Goal: Transaction & Acquisition: Purchase product/service

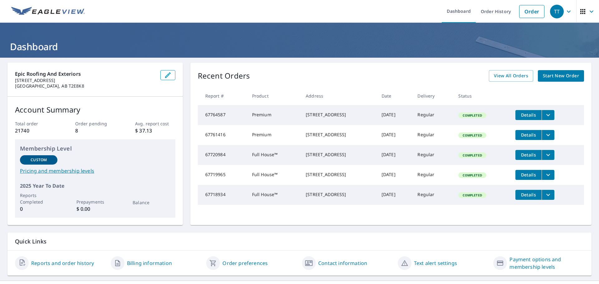
click at [302, 47] on h1 "Dashboard" at bounding box center [299, 46] width 584 height 13
click at [527, 12] on link "Order" at bounding box center [531, 11] width 25 height 13
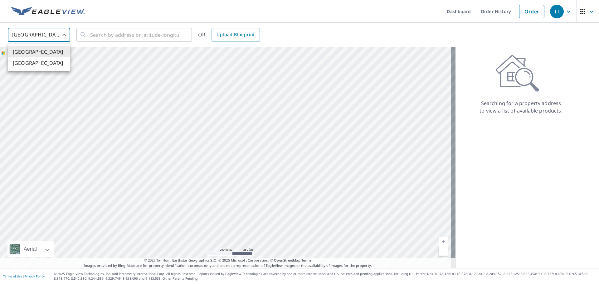
click at [56, 32] on body "TT TT Dashboard Order History Order TT United States US ​ ​ OR Upload Blueprint…" at bounding box center [299, 142] width 599 height 284
click at [23, 62] on li "[GEOGRAPHIC_DATA]" at bounding box center [39, 62] width 62 height 11
type input "CA"
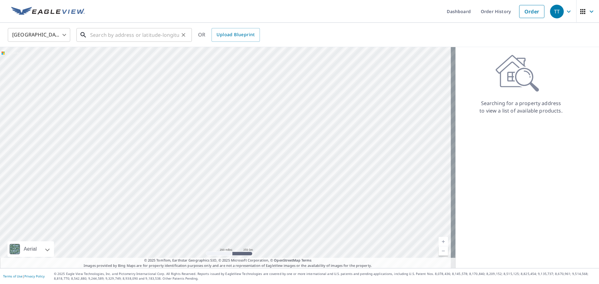
click at [122, 32] on input "text" at bounding box center [134, 34] width 89 height 17
paste input "[STREET_ADDRESS]"
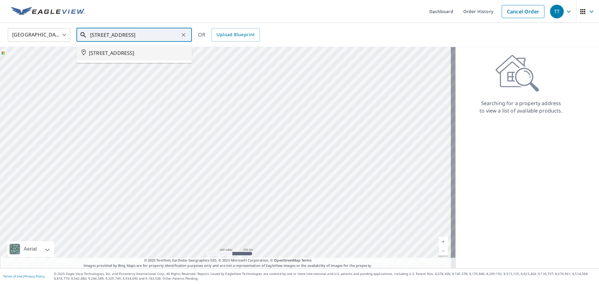
click at [123, 53] on span "[STREET_ADDRESS]" at bounding box center [138, 52] width 98 height 7
type input "[STREET_ADDRESS]"
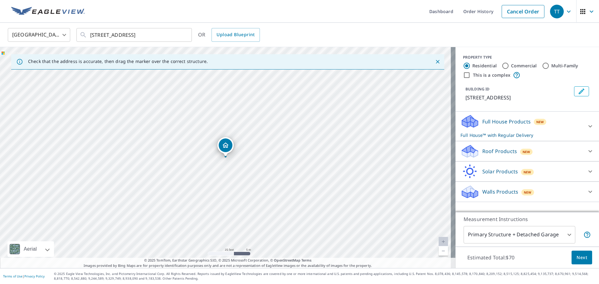
click at [464, 151] on icon at bounding box center [469, 149] width 14 height 8
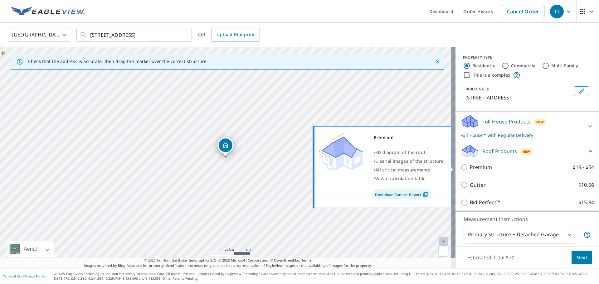
click at [461, 169] on input "Premium $19 - $54" at bounding box center [465, 167] width 9 height 7
checkbox input "true"
checkbox input "false"
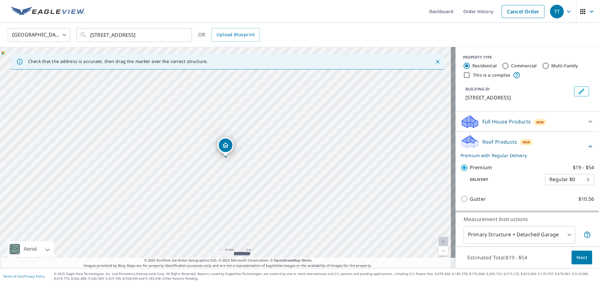
click at [577, 256] on span "Next" at bounding box center [582, 258] width 11 height 8
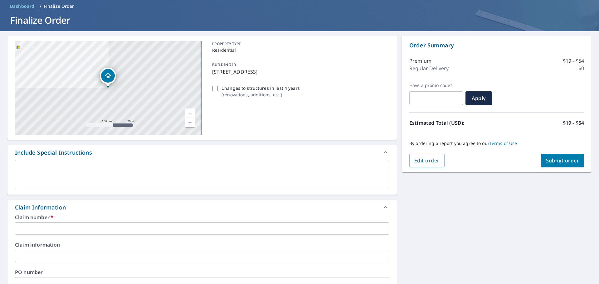
scroll to position [62, 0]
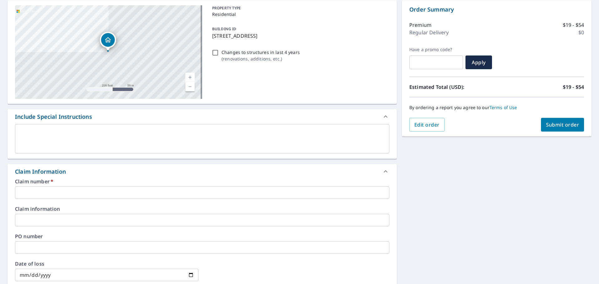
click at [52, 192] on input "text" at bounding box center [202, 193] width 375 height 12
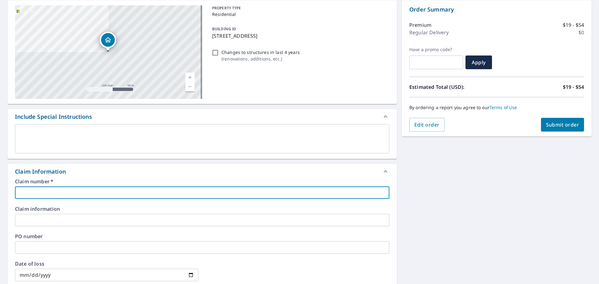
type input "2"
checkbox input "true"
type input "25"
checkbox input "true"
type input "250"
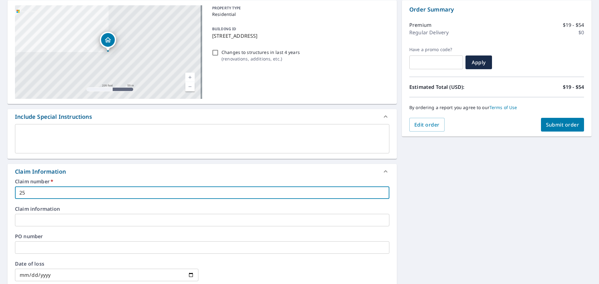
checkbox input "true"
type input "2502"
checkbox input "true"
type input "2502-"
checkbox input "true"
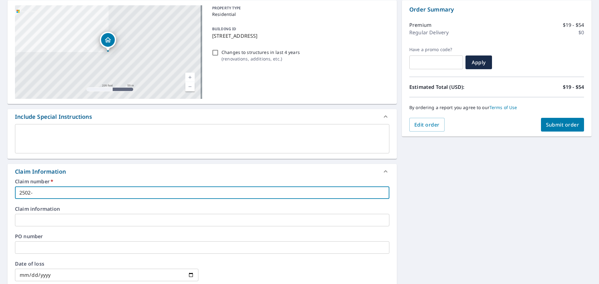
type input "2502-0"
checkbox input "true"
type input "2502-08"
checkbox input "true"
type input "2502-081"
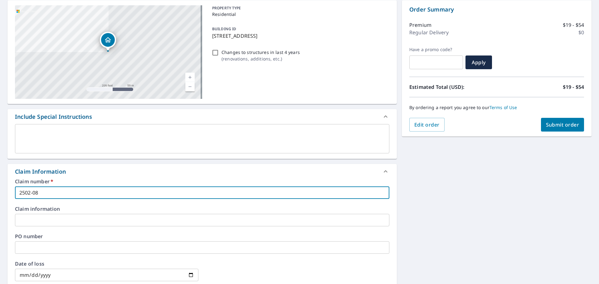
checkbox input "true"
type input "2502-0816"
checkbox input "true"
type input "2502-081621"
checkbox input "true"
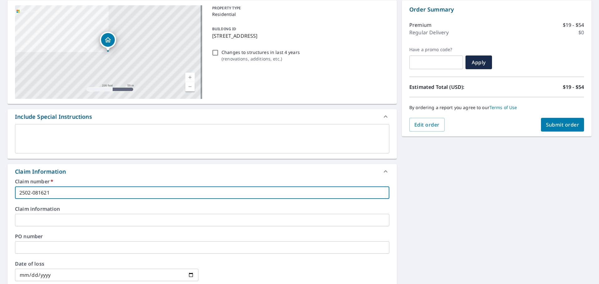
type input "2502-0816217"
checkbox input "true"
drag, startPoint x: 55, startPoint y: 189, endPoint x: 48, endPoint y: 192, distance: 7.0
click at [48, 192] on input "2502-0816217" at bounding box center [202, 193] width 375 height 12
type input "2502-081627"
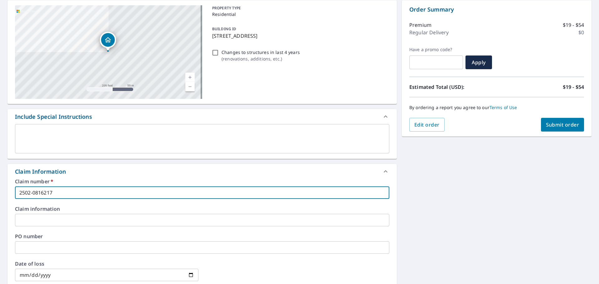
checkbox input "true"
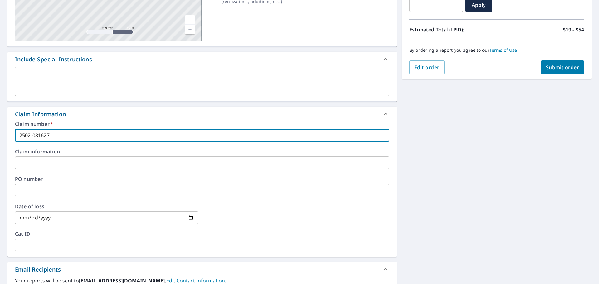
scroll to position [219, 0]
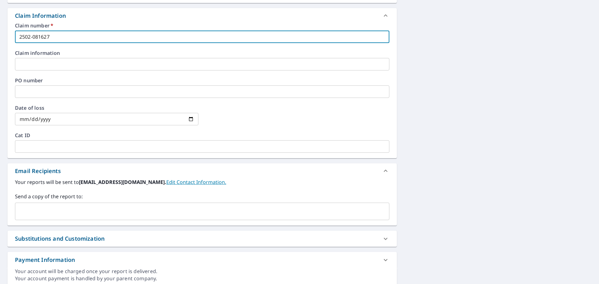
type input "2502-081627"
click at [61, 212] on input "text" at bounding box center [198, 212] width 360 height 12
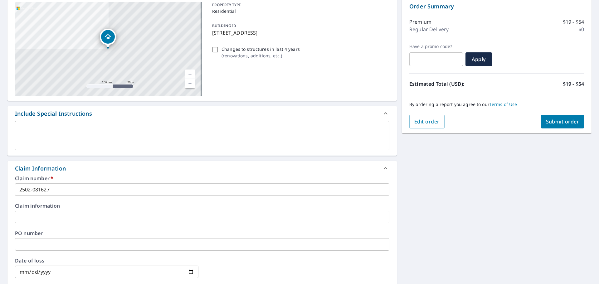
scroll to position [0, 0]
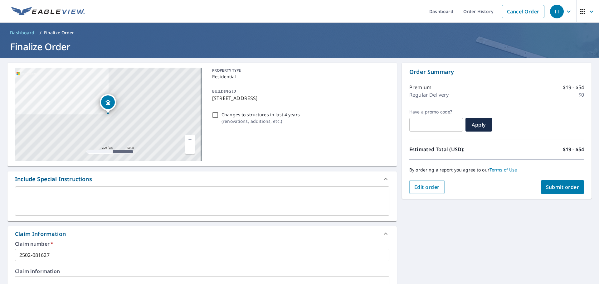
type input "[PERSON_NAME][EMAIL_ADDRESS][DOMAIN_NAME]"
checkbox input "true"
click at [68, 196] on textarea at bounding box center [202, 202] width 366 height 18
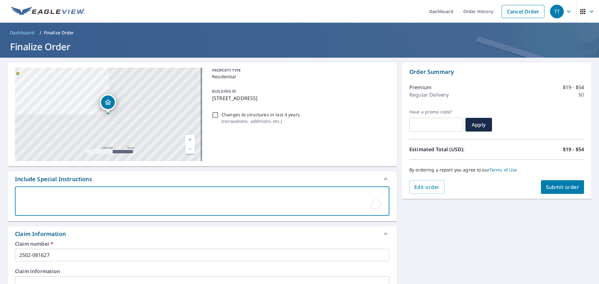
type textarea "g"
type textarea "x"
checkbox input "true"
type textarea "ga"
type textarea "x"
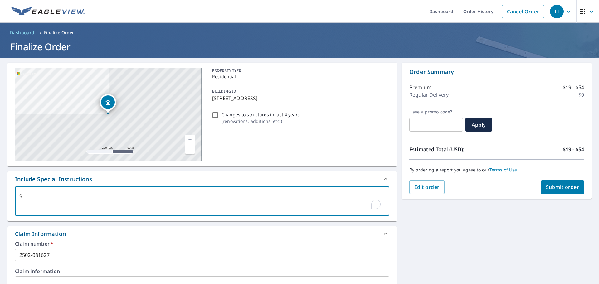
checkbox input "true"
type textarea "gar"
type textarea "x"
checkbox input "true"
type textarea "gara"
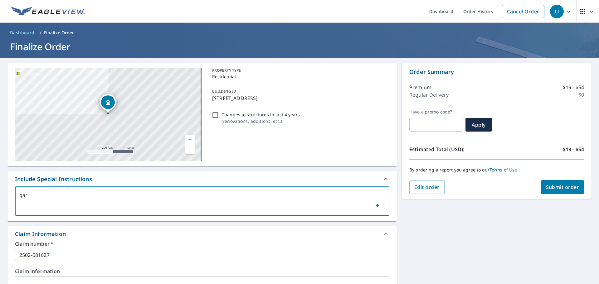
type textarea "x"
checkbox input "true"
type textarea "garag"
type textarea "x"
checkbox input "true"
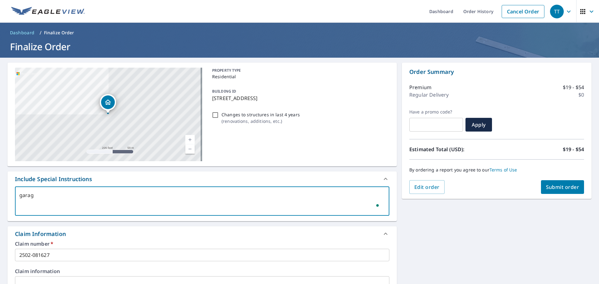
type textarea "garage"
type textarea "x"
checkbox input "true"
type textarea "garage"
type textarea "x"
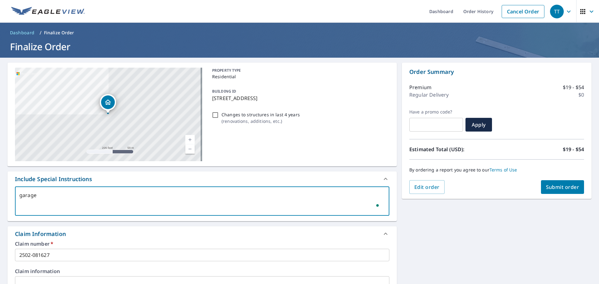
checkbox input "true"
type textarea "garage"
type textarea "x"
checkbox input "true"
type textarea "gara"
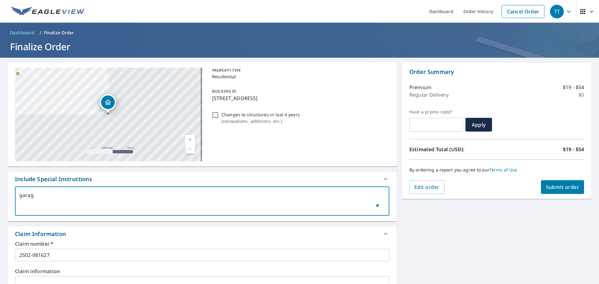
type textarea "x"
checkbox input "true"
type textarea "gar"
type textarea "x"
checkbox input "true"
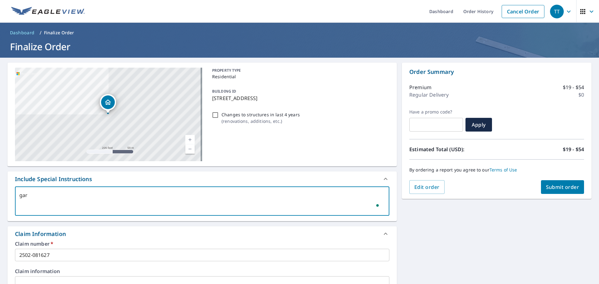
type textarea "ga"
type textarea "x"
checkbox input "true"
type textarea "g"
type textarea "x"
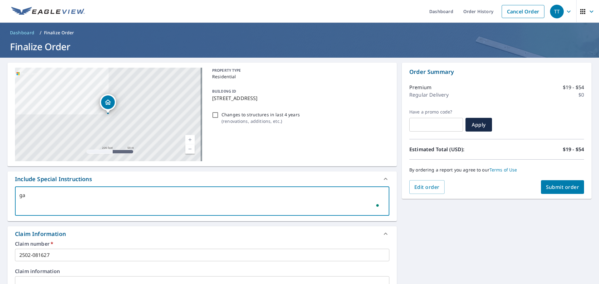
checkbox input "true"
type textarea "d"
type textarea "x"
checkbox input "true"
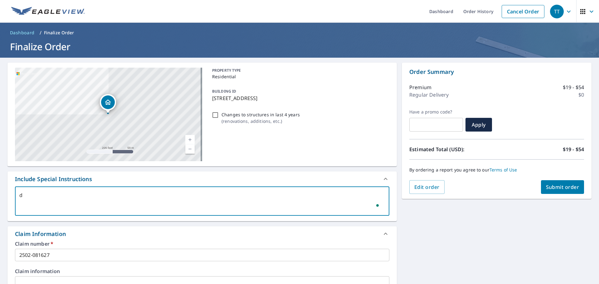
type textarea "de"
type textarea "x"
checkbox input "true"
type textarea "det"
type textarea "x"
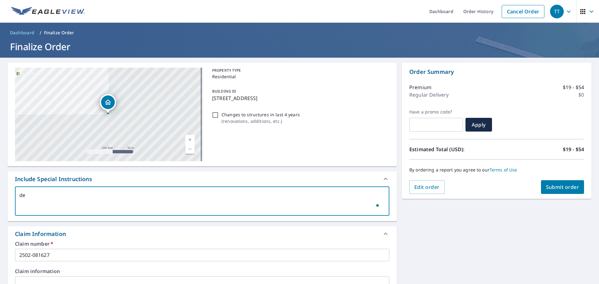
checkbox input "true"
type textarea "deta"
type textarea "x"
checkbox input "true"
type textarea "detac"
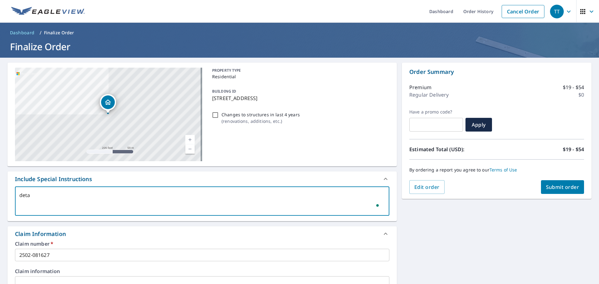
type textarea "x"
checkbox input "true"
type textarea "detach"
type textarea "x"
checkbox input "true"
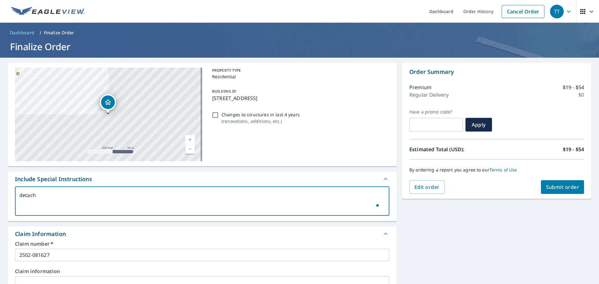
type textarea "detache"
type textarea "x"
checkbox input "true"
type textarea "detached"
type textarea "x"
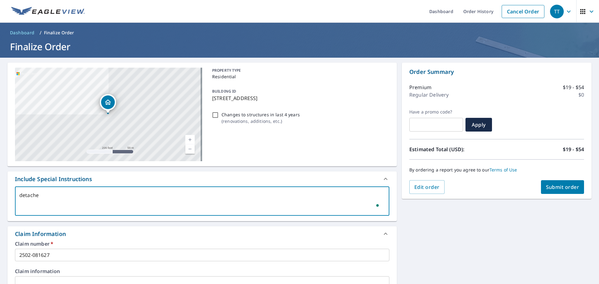
checkbox input "true"
type textarea "detached"
type textarea "x"
checkbox input "true"
type textarea "detached g"
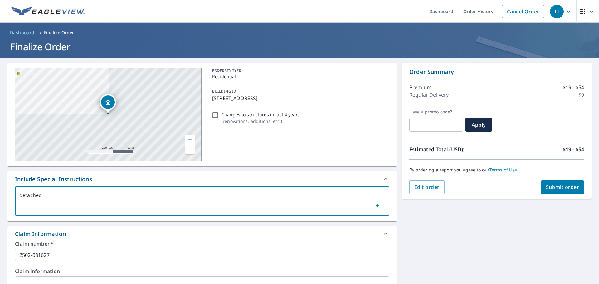
type textarea "x"
checkbox input "true"
type textarea "detached ga"
type textarea "x"
checkbox input "true"
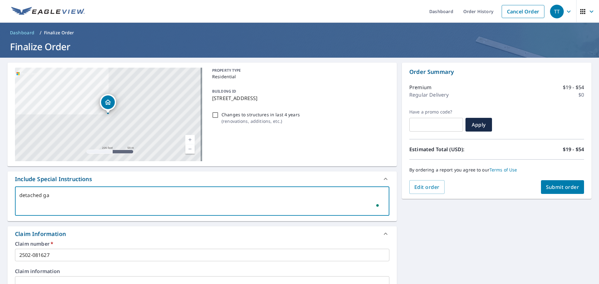
type textarea "detached gar"
type textarea "x"
checkbox input "true"
type textarea "detached gara"
type textarea "x"
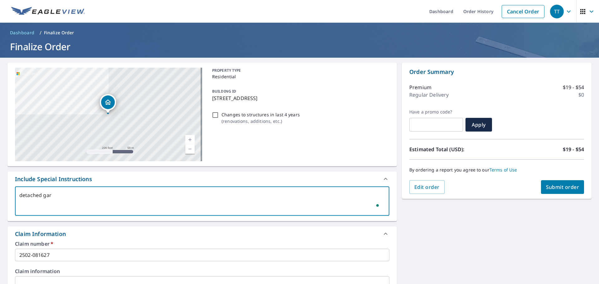
checkbox input "true"
type textarea "detached garag"
type textarea "x"
checkbox input "true"
type textarea "detached garage"
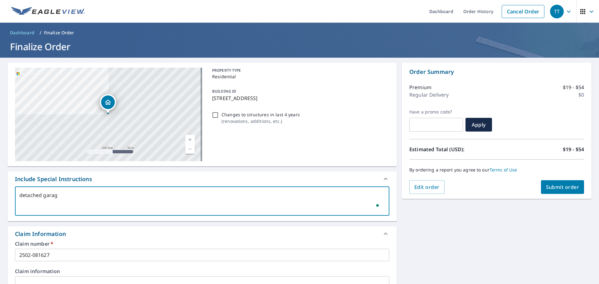
type textarea "x"
checkbox input "true"
type textarea "detached garage"
type textarea "x"
checkbox input "true"
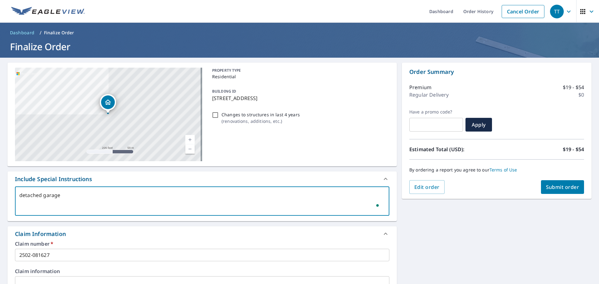
type textarea "detached garage a"
type textarea "x"
checkbox input "true"
type textarea "detached garage ad"
type textarea "x"
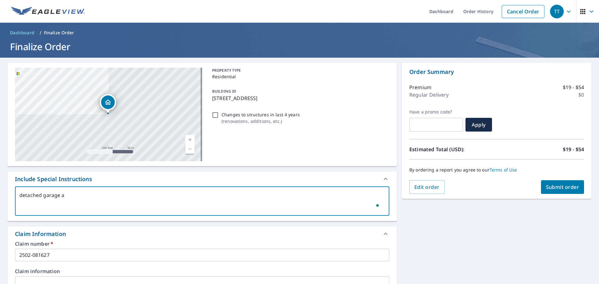
checkbox input "true"
type textarea "detached garage adn"
type textarea "x"
checkbox input "true"
type textarea "detached garage ad"
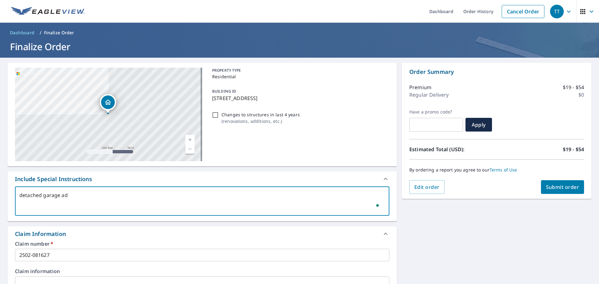
type textarea "x"
checkbox input "true"
type textarea "detached garage a"
type textarea "x"
checkbox input "true"
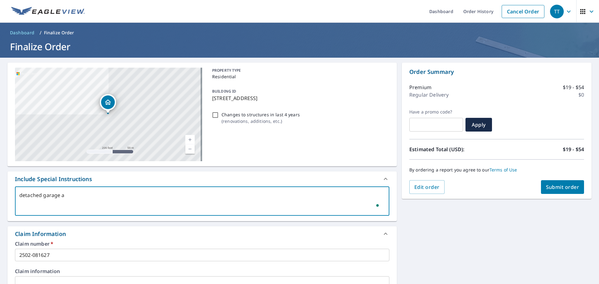
type textarea "detached garage an"
type textarea "x"
checkbox input "true"
type textarea "detached garage and"
type textarea "x"
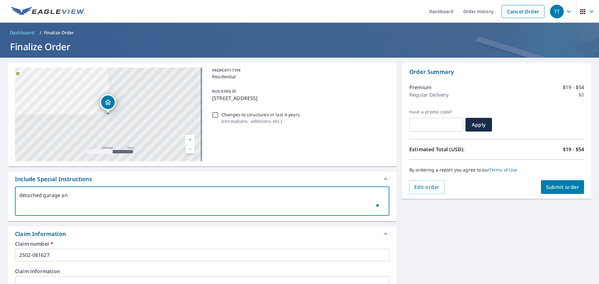
checkbox input "true"
type textarea "detached garage and"
type textarea "x"
checkbox input "true"
type textarea "detached garage and h"
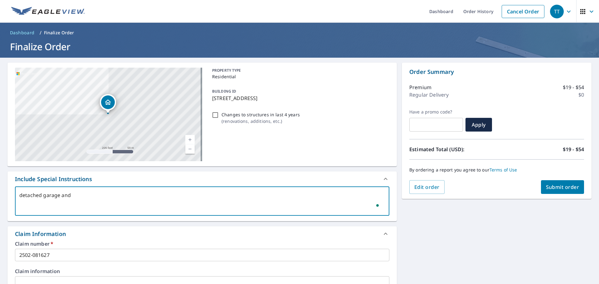
type textarea "x"
checkbox input "true"
type textarea "detached garage and ho"
type textarea "x"
checkbox input "true"
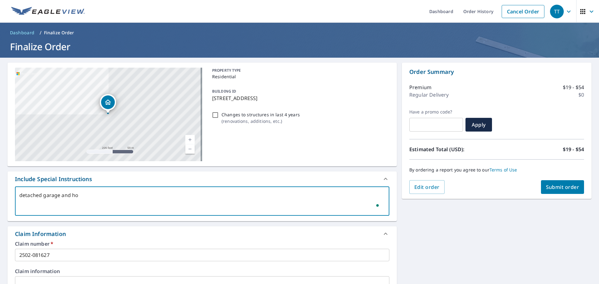
type textarea "detached garage and hou"
type textarea "x"
checkbox input "true"
type textarea "detached garage and hous"
type textarea "x"
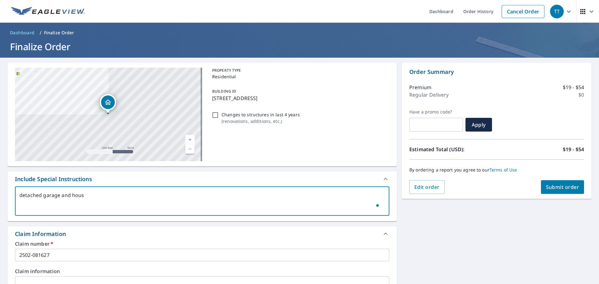
checkbox input "true"
type textarea "detached garage and house"
type textarea "x"
checkbox input "true"
type textarea "detached garage and house"
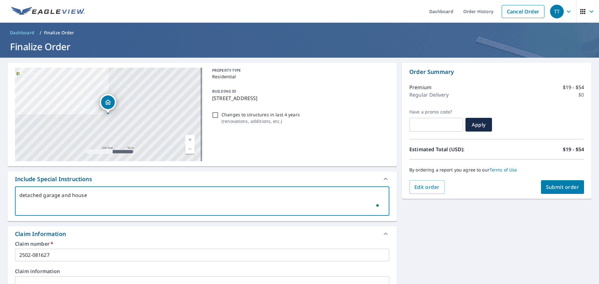
type textarea "x"
checkbox input "true"
type textarea "detached garage and house a"
type textarea "x"
checkbox input "true"
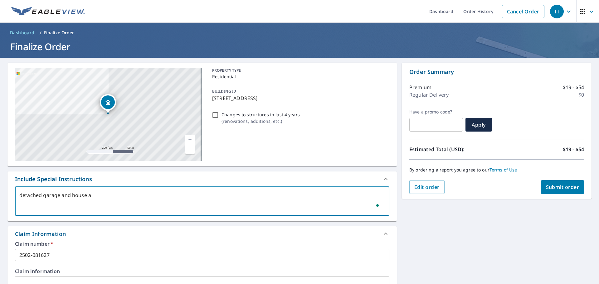
type textarea "detached garage and house ar"
type textarea "x"
checkbox input "true"
type textarea "detached garage and house are"
type textarea "x"
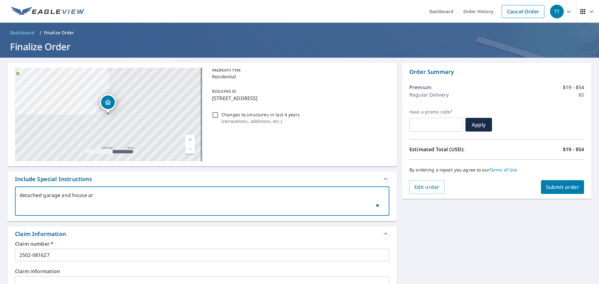
checkbox input "true"
type textarea "detached garage and house are"
type textarea "x"
checkbox input "true"
type textarea "detached garage and house are s"
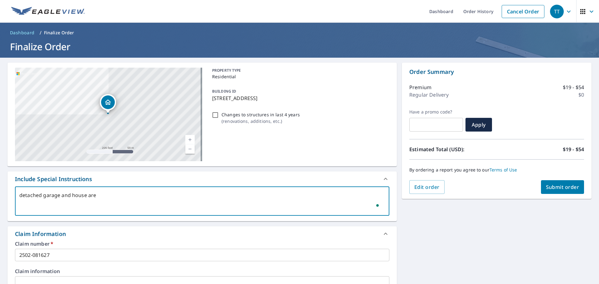
type textarea "x"
checkbox input "true"
type textarea "detached garage and house are si"
type textarea "x"
checkbox input "true"
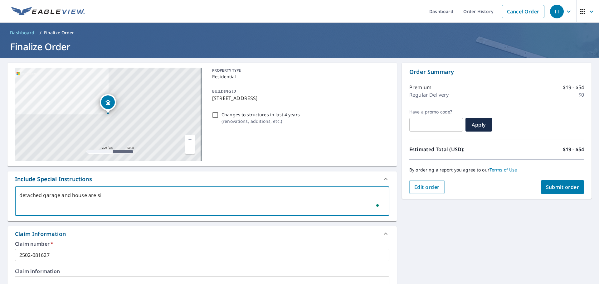
type textarea "detached garage and house are sid"
type textarea "x"
checkbox input "true"
type textarea "detached garage and house are side"
type textarea "x"
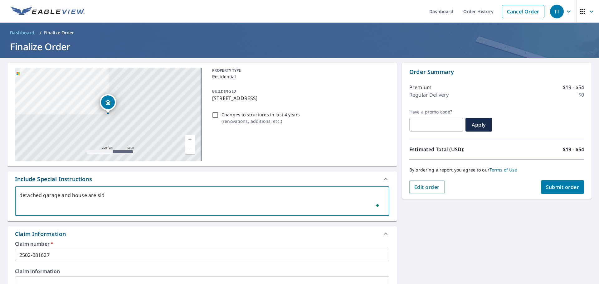
checkbox input "true"
type textarea "detached garage and house are side"
type textarea "x"
checkbox input "true"
type textarea "detached garage and house are side b"
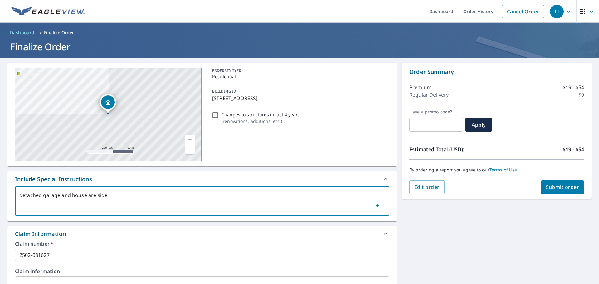
type textarea "x"
checkbox input "true"
type textarea "detached garage and house are side by"
type textarea "x"
checkbox input "true"
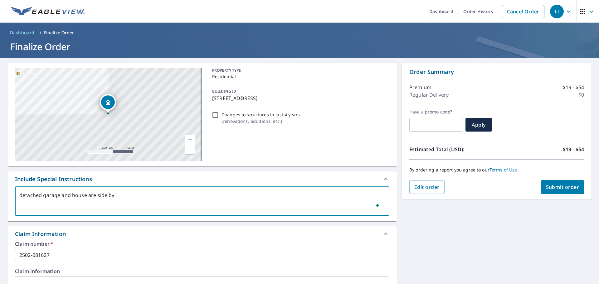
type textarea "detached garage and house are side by"
type textarea "x"
checkbox input "true"
type textarea "detached garage and house are side by s"
type textarea "x"
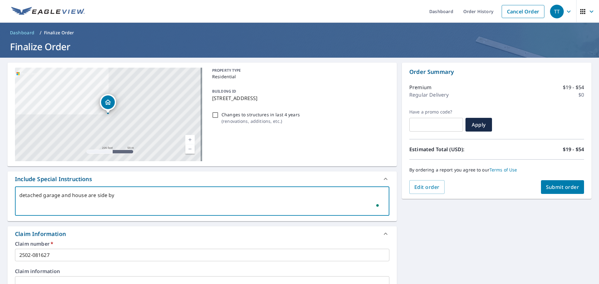
checkbox input "true"
type textarea "detached garage and house are side by si"
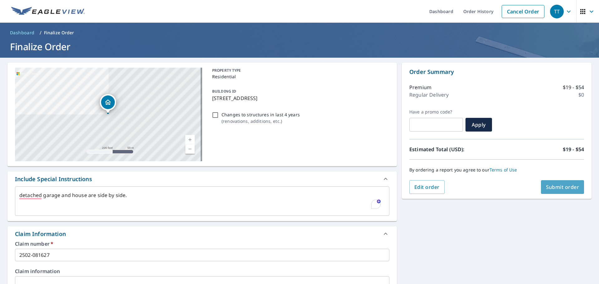
click at [560, 184] on span "Submit order" at bounding box center [562, 187] width 33 height 7
